Goal: Task Accomplishment & Management: Use online tool/utility

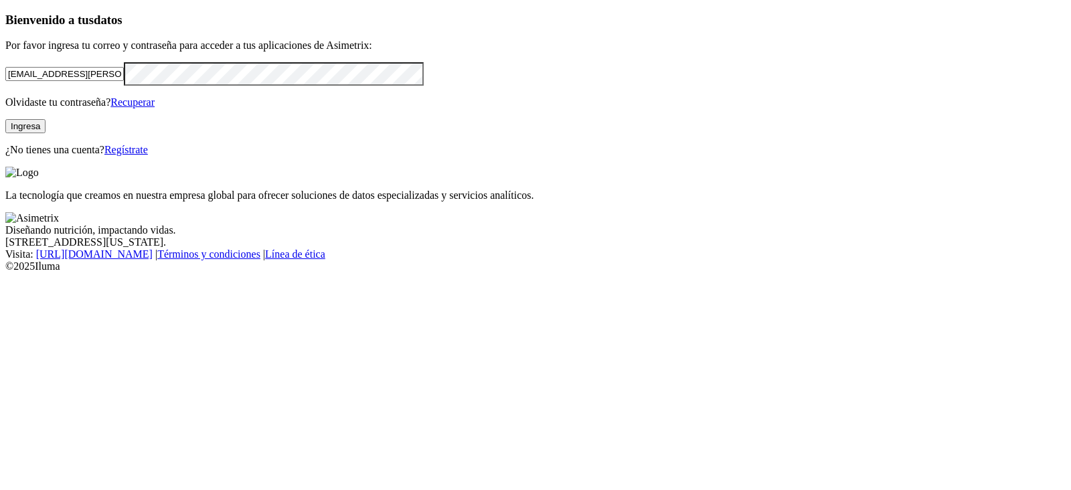
click at [46, 133] on button "Ingresa" at bounding box center [25, 126] width 40 height 14
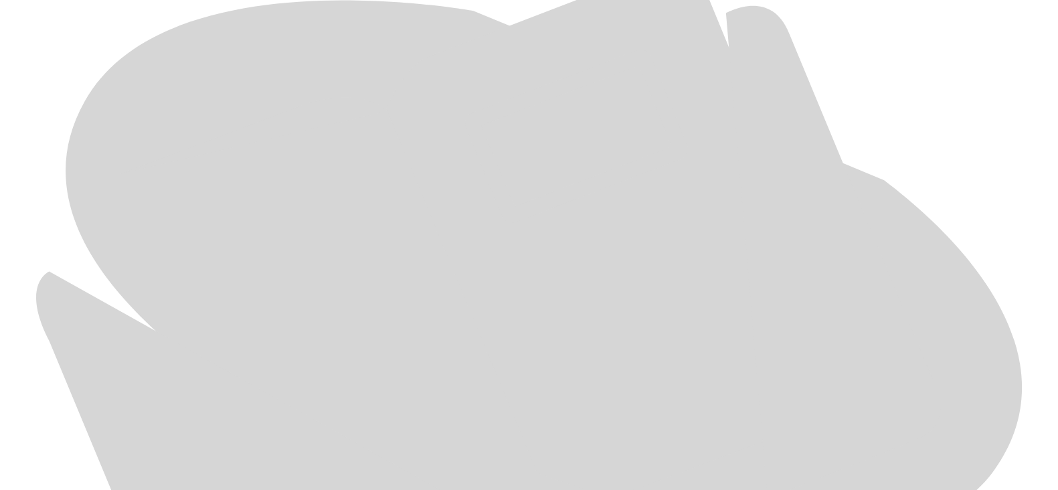
scroll to position [684, 0]
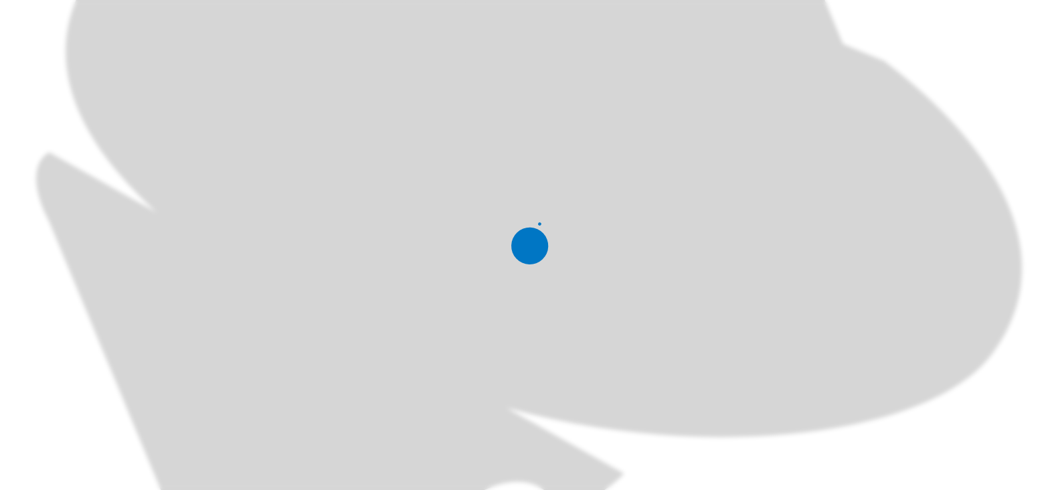
scroll to position [0, 0]
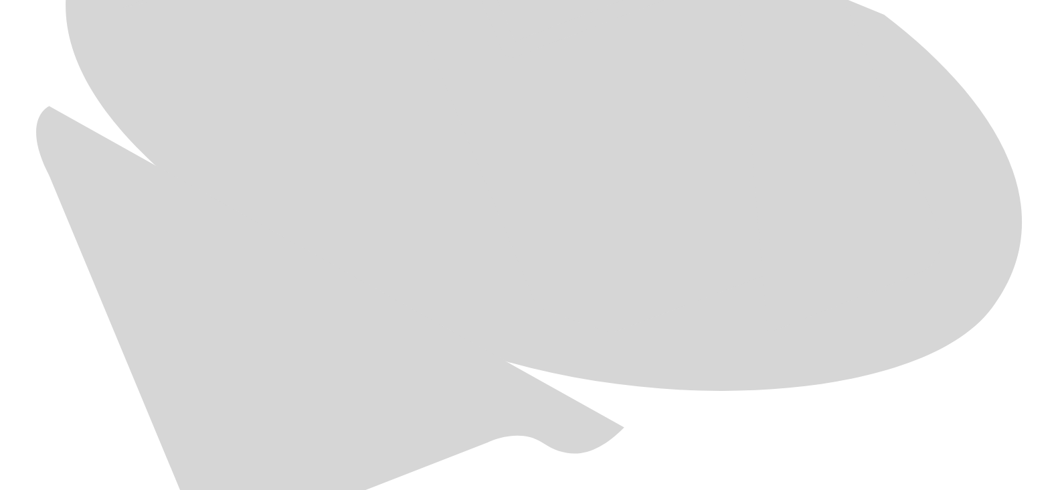
scroll to position [851, 0]
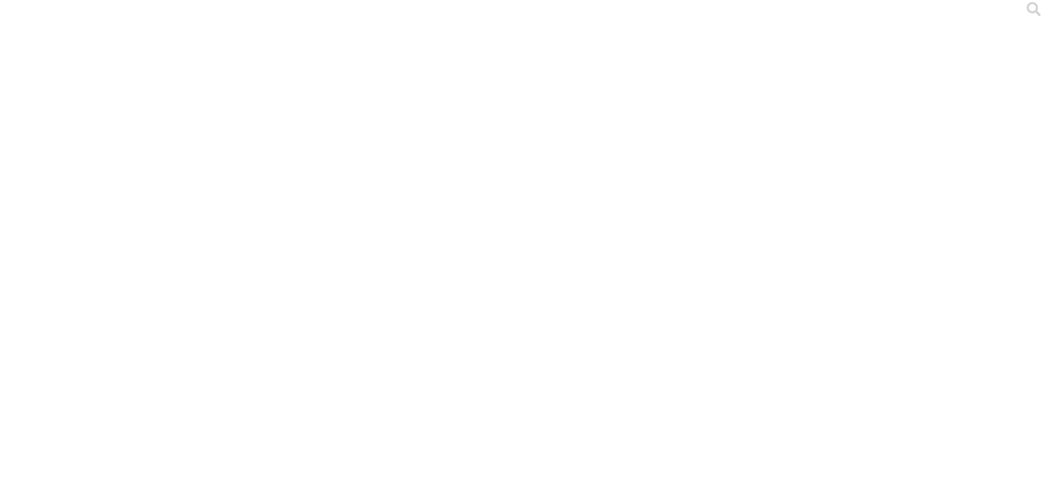
scroll to position [0, 0]
type input "La alegria agosto 2025"
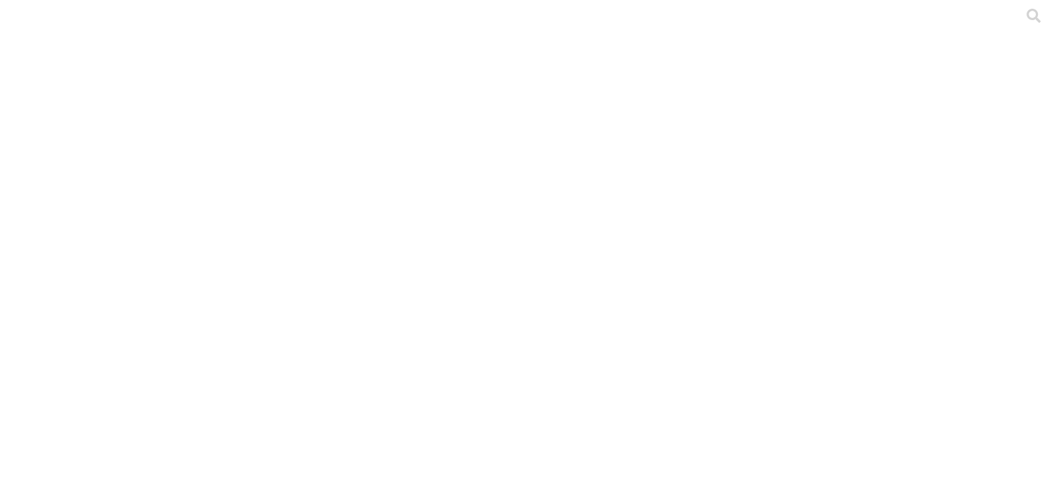
drag, startPoint x: 732, startPoint y: 163, endPoint x: 356, endPoint y: 161, distance: 375.6
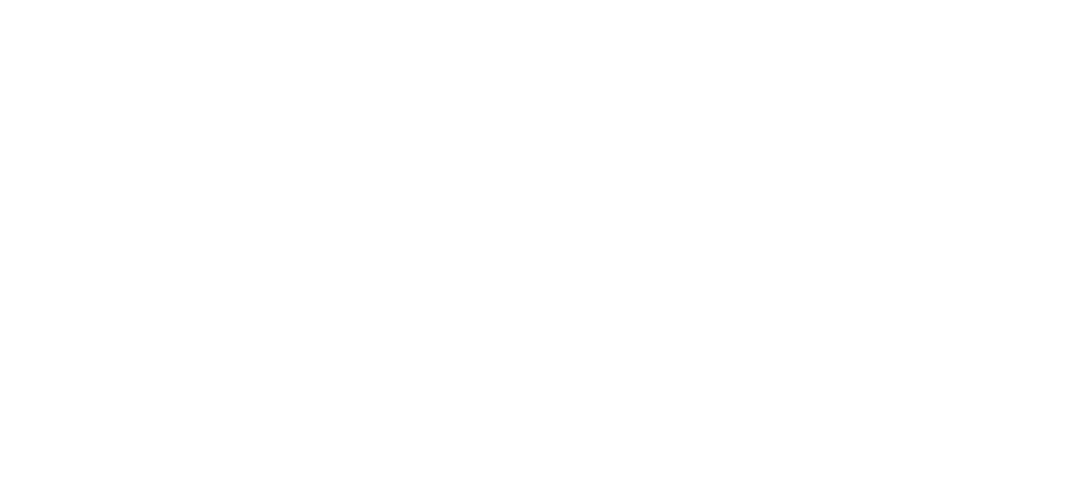
type input "la alegria agosto 2025"
